Goal: Transaction & Acquisition: Purchase product/service

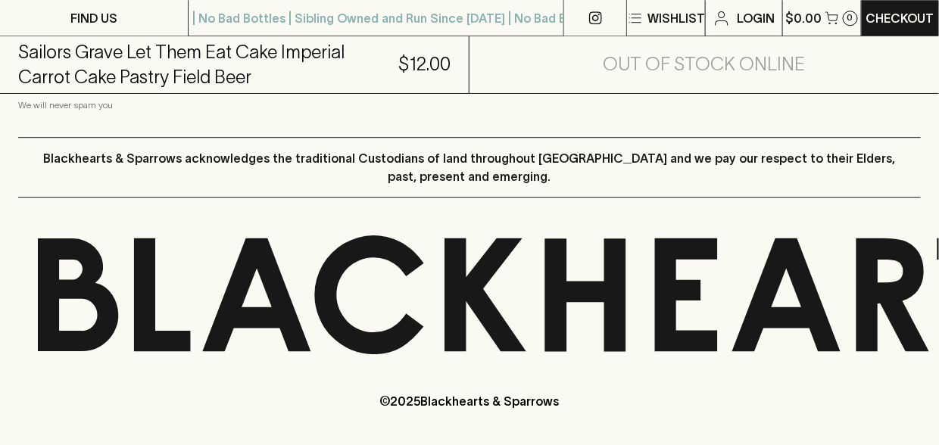
drag, startPoint x: 0, startPoint y: 0, endPoint x: 621, endPoint y: 301, distance: 690.2
click at [857, 301] on icon at bounding box center [893, 295] width 73 height 113
drag, startPoint x: 799, startPoint y: 300, endPoint x: 589, endPoint y: 297, distance: 209.9
click at [589, 297] on div at bounding box center [469, 295] width 939 height 119
drag, startPoint x: 839, startPoint y: 322, endPoint x: 689, endPoint y: 303, distance: 151.2
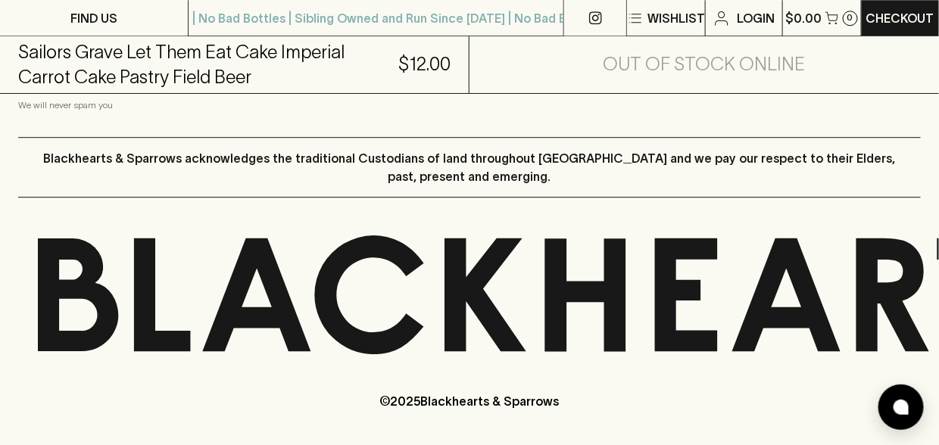
drag, startPoint x: 861, startPoint y: 319, endPoint x: 789, endPoint y: 307, distance: 73.0
drag, startPoint x: 736, startPoint y: 430, endPoint x: 729, endPoint y: 437, distance: 10.2
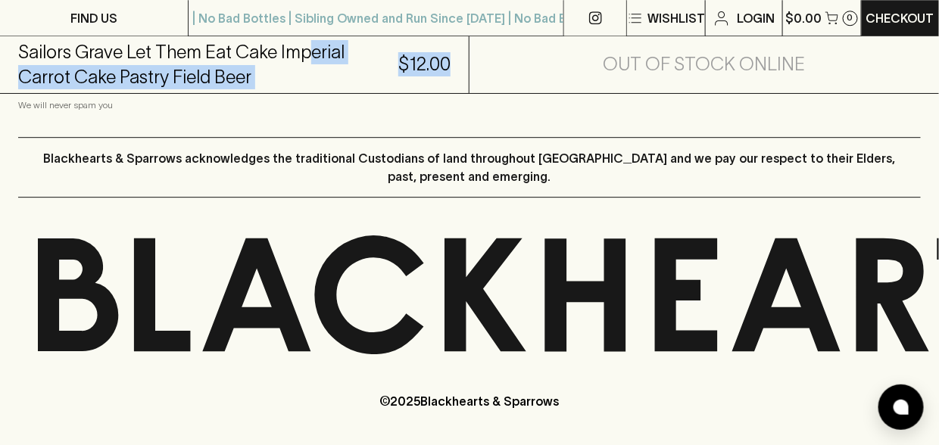
drag, startPoint x: 305, startPoint y: 52, endPoint x: 452, endPoint y: 78, distance: 148.5
click at [452, 78] on div "Sailors Grave Let Them Eat Cake Imperial Carrot Cake Pastry Field Beer $12.00" at bounding box center [235, 65] width 470 height 58
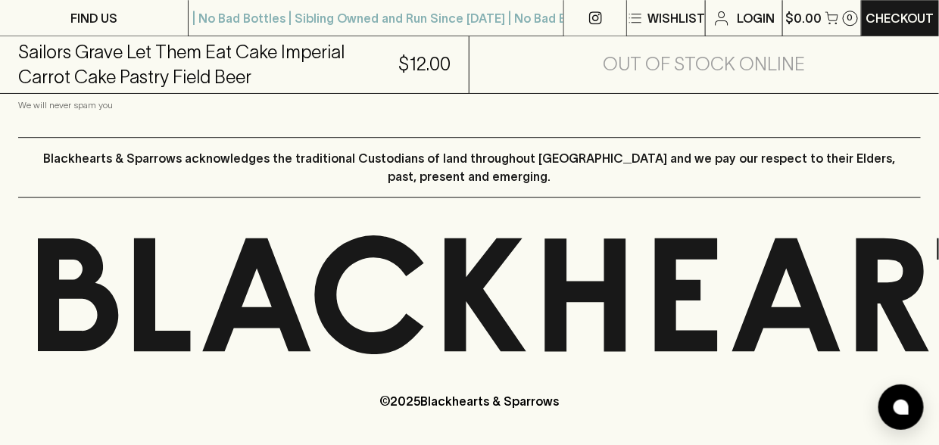
drag, startPoint x: 602, startPoint y: 328, endPoint x: 864, endPoint y: 283, distance: 266.8
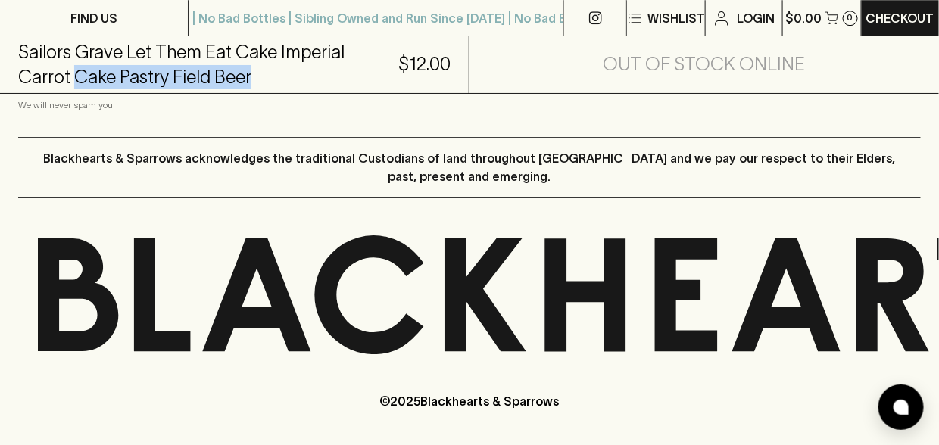
drag, startPoint x: 21, startPoint y: 73, endPoint x: 263, endPoint y: 84, distance: 241.9
click at [263, 89] on div "Sailors Grave Let Them Eat Cake Imperial Carrot Cake Pastry Field Beer $12.00" at bounding box center [235, 65] width 470 height 58
